Goal: Check status

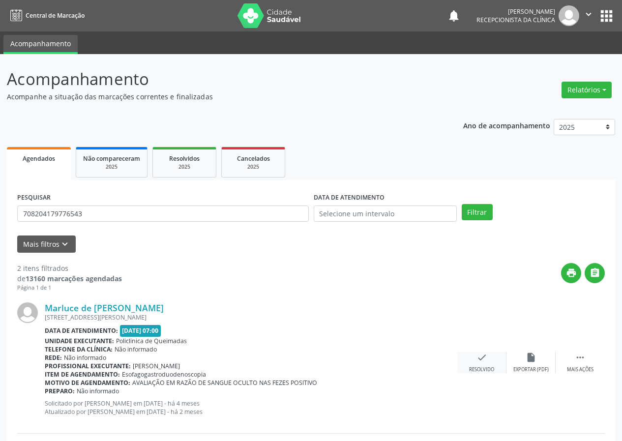
click at [478, 366] on div "Resolvido" at bounding box center [481, 369] width 25 height 7
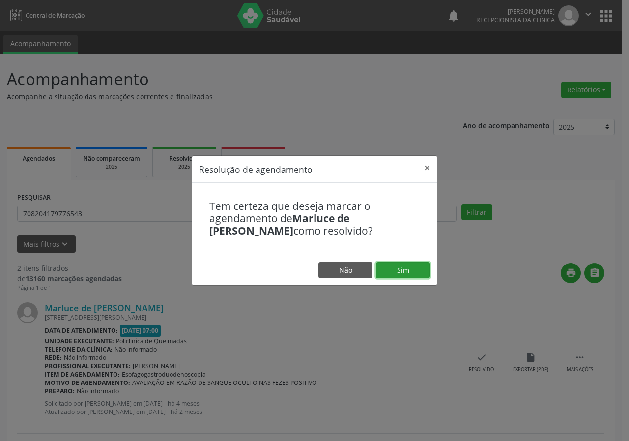
click at [413, 265] on button "Sim" at bounding box center [403, 270] width 54 height 17
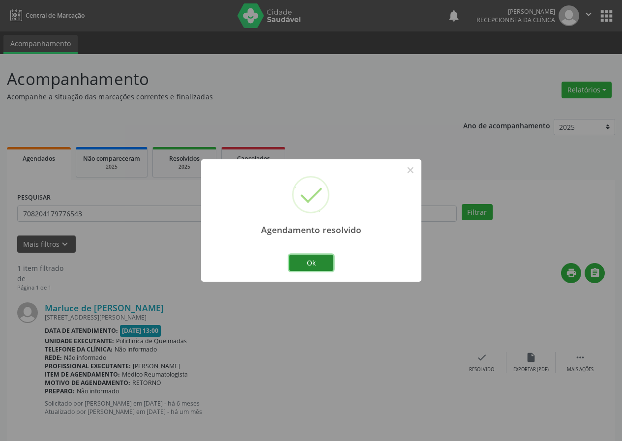
click at [310, 257] on button "Ok" at bounding box center [311, 263] width 44 height 17
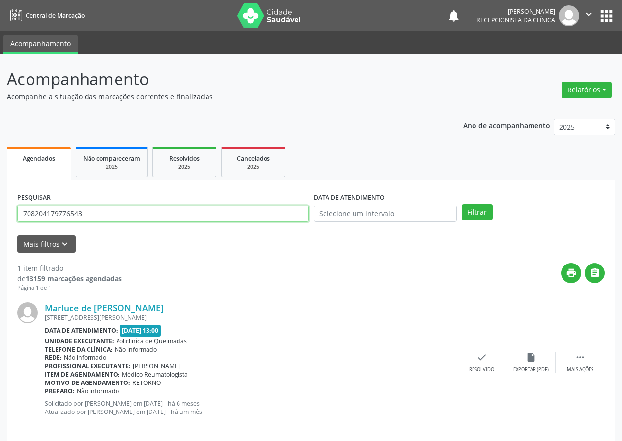
click at [245, 212] on input "708204179776543" at bounding box center [163, 213] width 292 height 17
click at [244, 213] on input "708204179776543" at bounding box center [163, 213] width 292 height 17
click at [462, 204] on button "Filtrar" at bounding box center [477, 212] width 31 height 17
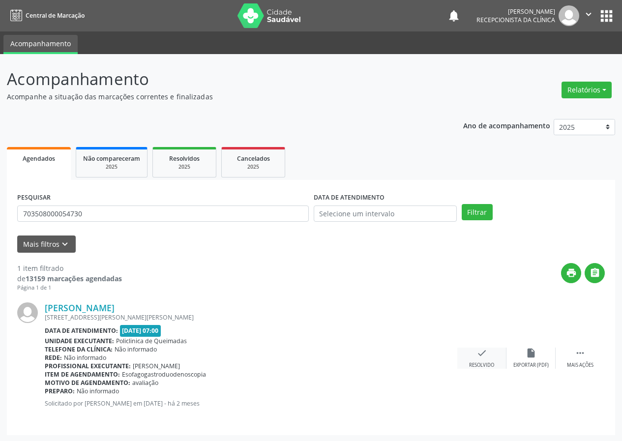
click at [477, 359] on div "check Resolvido" at bounding box center [481, 358] width 49 height 21
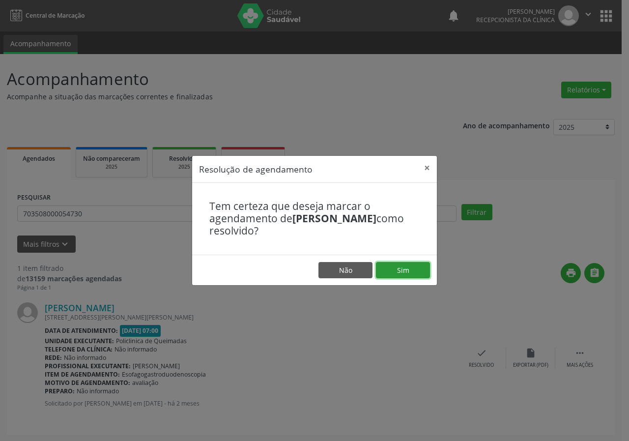
click at [416, 269] on button "Sim" at bounding box center [403, 270] width 54 height 17
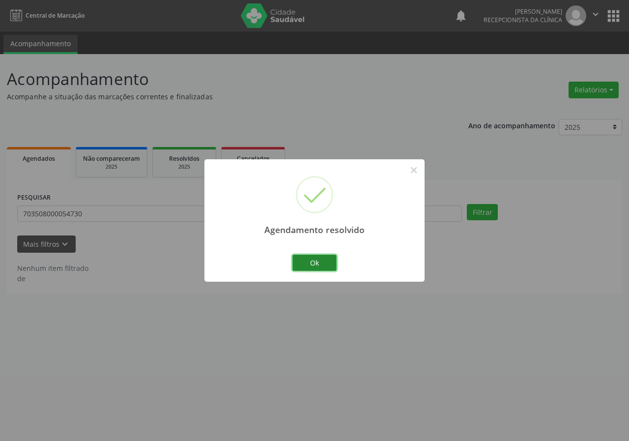
click at [322, 260] on button "Ok" at bounding box center [315, 263] width 44 height 17
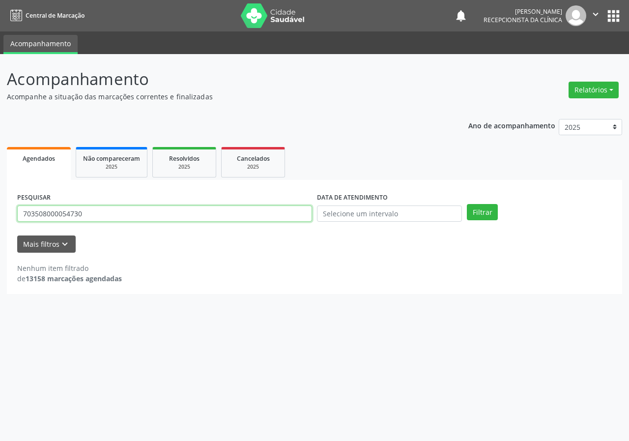
click at [244, 213] on input "703508000054730" at bounding box center [164, 213] width 295 height 17
click at [467, 204] on button "Filtrar" at bounding box center [482, 212] width 31 height 17
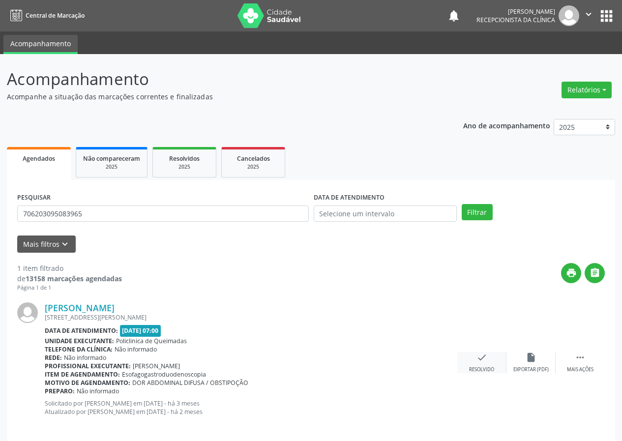
click at [491, 365] on div "check Resolvido" at bounding box center [481, 362] width 49 height 21
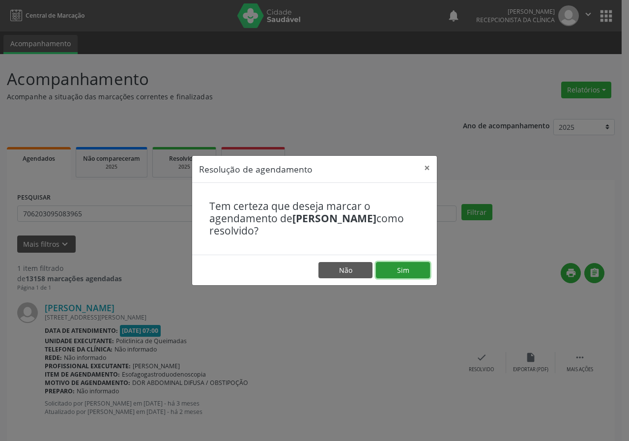
click at [404, 274] on button "Sim" at bounding box center [403, 270] width 54 height 17
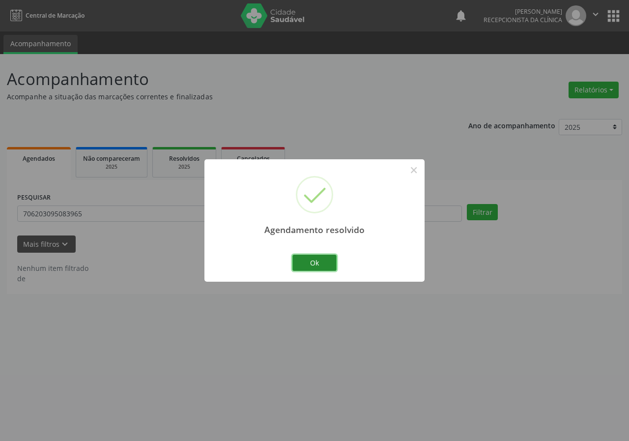
click at [319, 257] on button "Ok" at bounding box center [315, 263] width 44 height 17
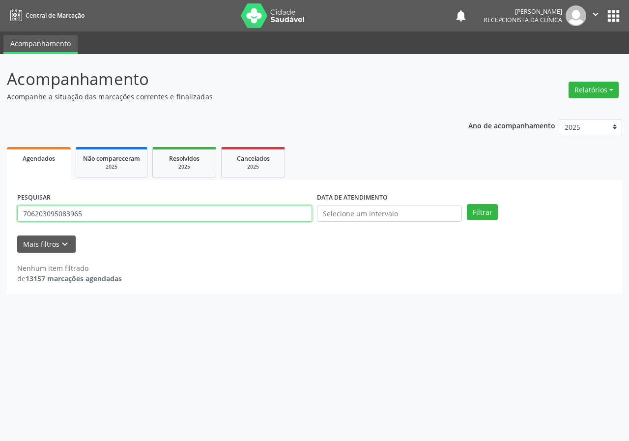
click at [264, 212] on input "706203095083965" at bounding box center [164, 213] width 295 height 17
click at [467, 204] on button "Filtrar" at bounding box center [482, 212] width 31 height 17
click at [210, 208] on input "709202208828239" at bounding box center [164, 213] width 295 height 17
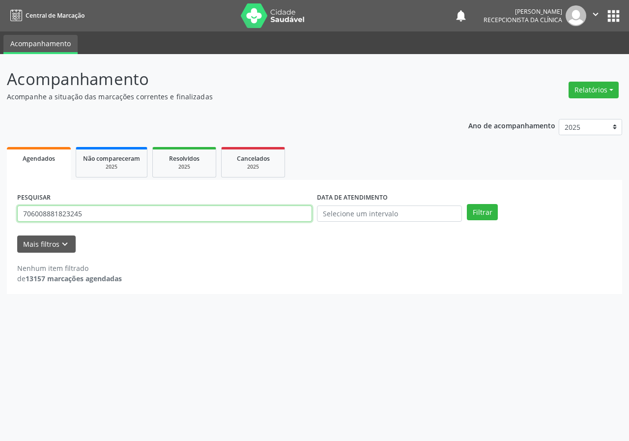
click at [467, 204] on button "Filtrar" at bounding box center [482, 212] width 31 height 17
click at [205, 213] on input "706008881823245" at bounding box center [164, 213] width 295 height 17
click at [467, 204] on button "Filtrar" at bounding box center [482, 212] width 31 height 17
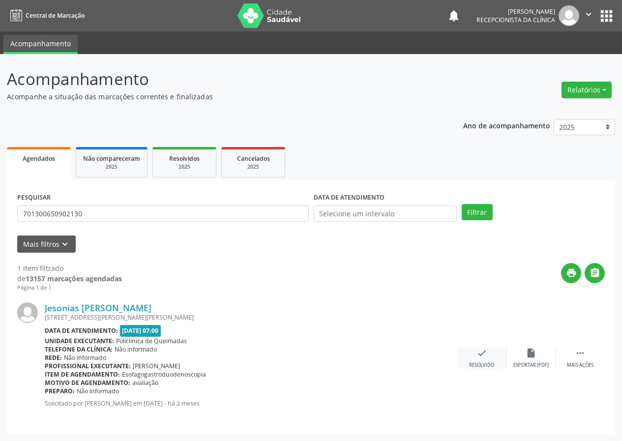
click at [490, 363] on div "Resolvido" at bounding box center [481, 365] width 25 height 7
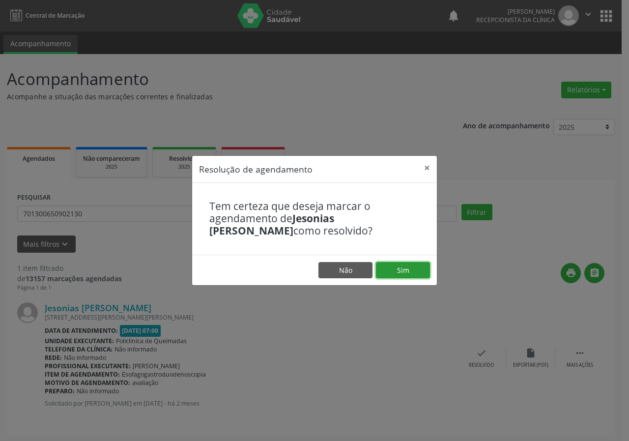
click at [410, 267] on button "Sim" at bounding box center [403, 270] width 54 height 17
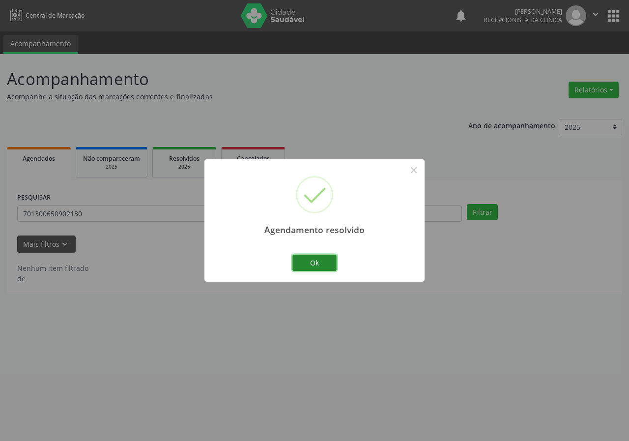
click at [314, 263] on button "Ok" at bounding box center [315, 263] width 44 height 17
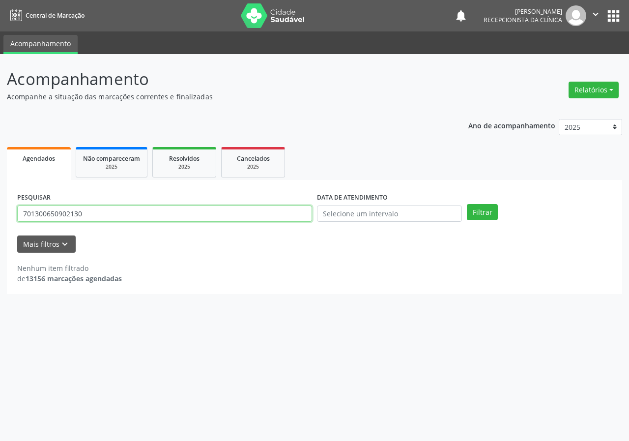
click at [283, 213] on input "701300650902130" at bounding box center [164, 213] width 295 height 17
click at [467, 204] on button "Filtrar" at bounding box center [482, 212] width 31 height 17
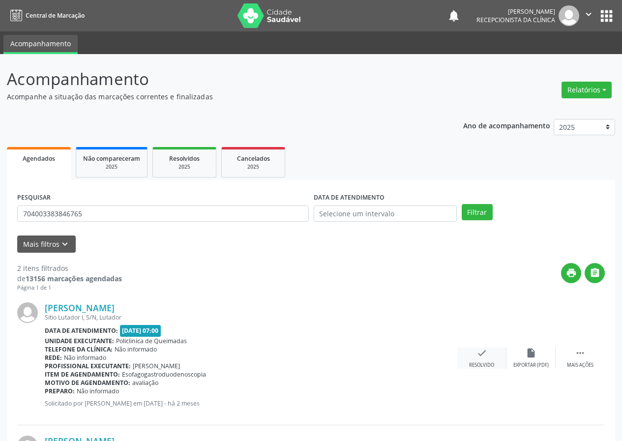
click at [476, 360] on div "check Resolvido" at bounding box center [481, 358] width 49 height 21
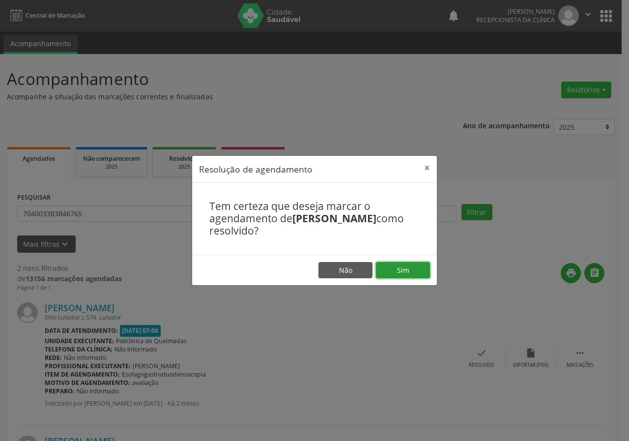
click at [408, 266] on button "Sim" at bounding box center [403, 270] width 54 height 17
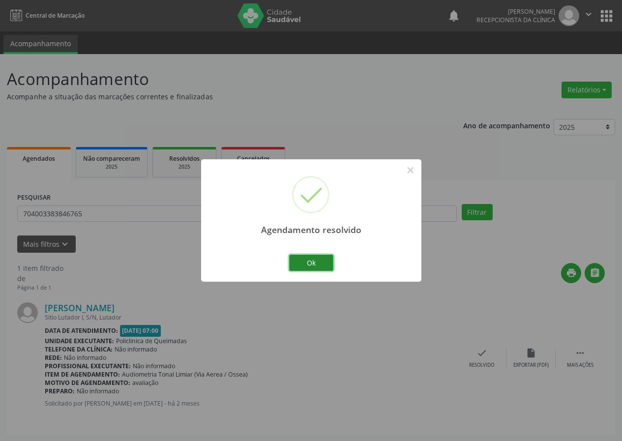
click at [319, 264] on button "Ok" at bounding box center [311, 263] width 44 height 17
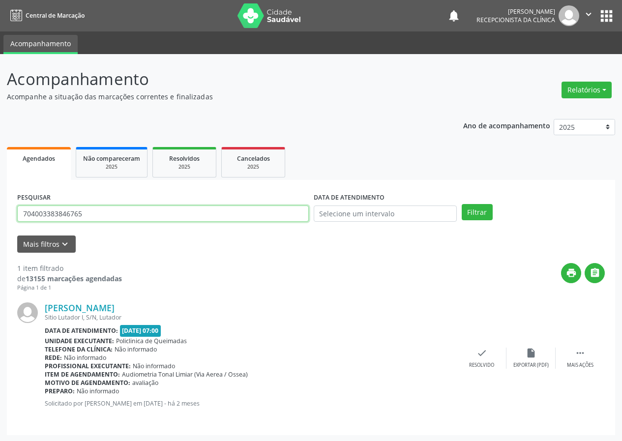
click at [178, 214] on input "704003383846765" at bounding box center [163, 213] width 292 height 17
type input "700401955180750"
click at [462, 204] on button "Filtrar" at bounding box center [477, 212] width 31 height 17
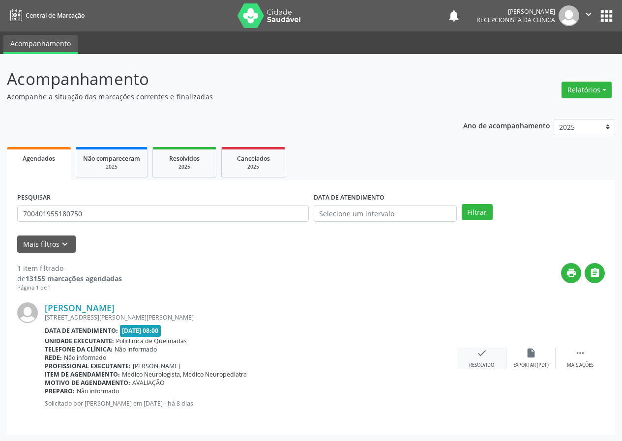
click at [483, 360] on div "check Resolvido" at bounding box center [481, 358] width 49 height 21
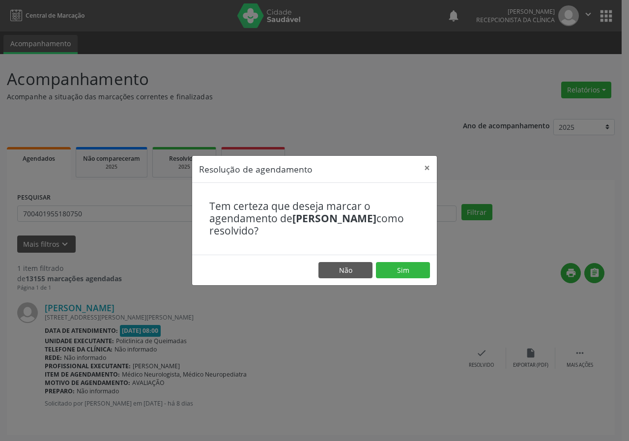
click at [254, 352] on div "Resolução de agendamento × Tem certeza que deseja marcar o agendamento de [PERS…" at bounding box center [314, 220] width 629 height 441
click at [351, 266] on button "Não" at bounding box center [346, 270] width 54 height 17
